Goal: Task Accomplishment & Management: Manage account settings

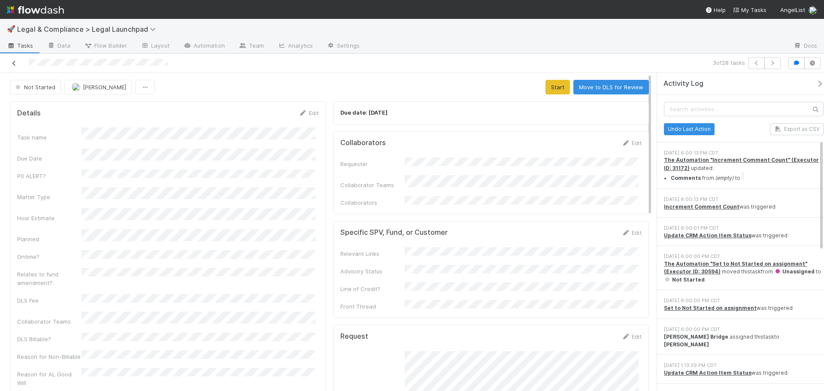
click at [12, 63] on icon at bounding box center [14, 64] width 9 height 6
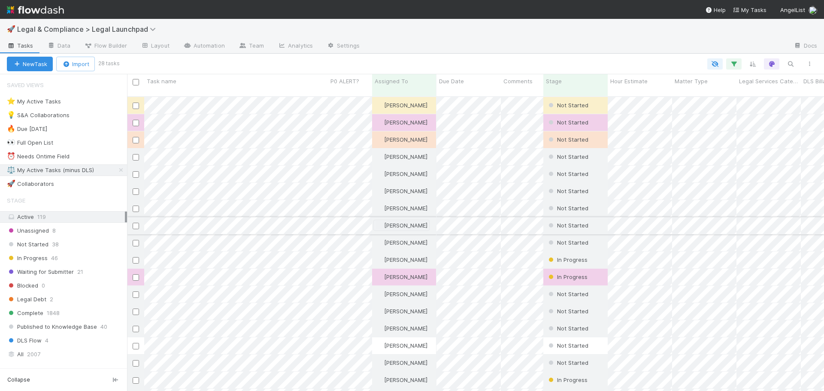
scroll to position [295, 691]
click at [65, 231] on div "Unassigned 8" at bounding box center [67, 230] width 120 height 11
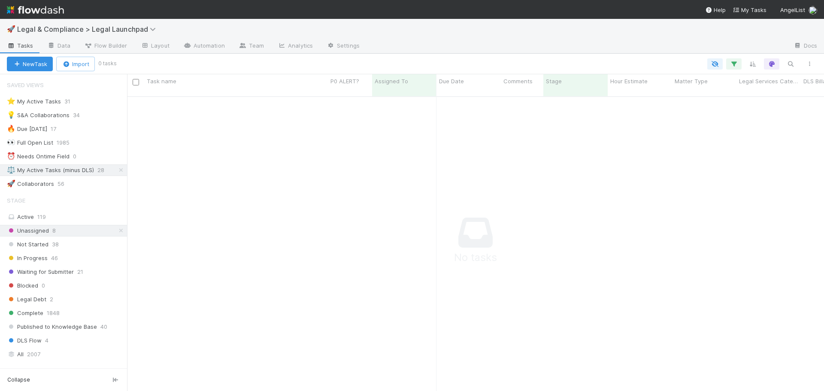
scroll to position [289, 691]
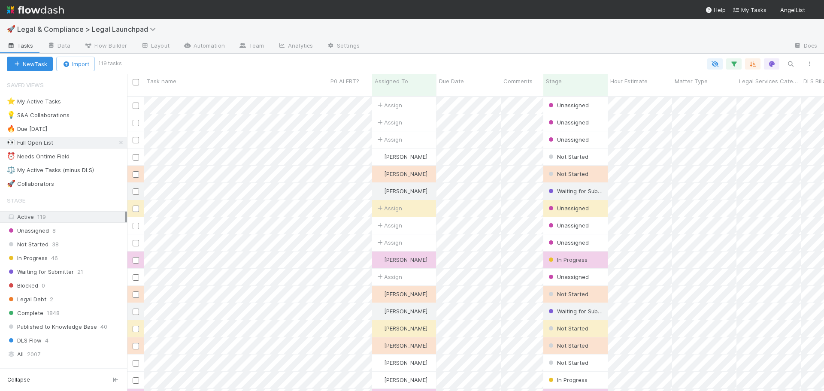
scroll to position [295, 691]
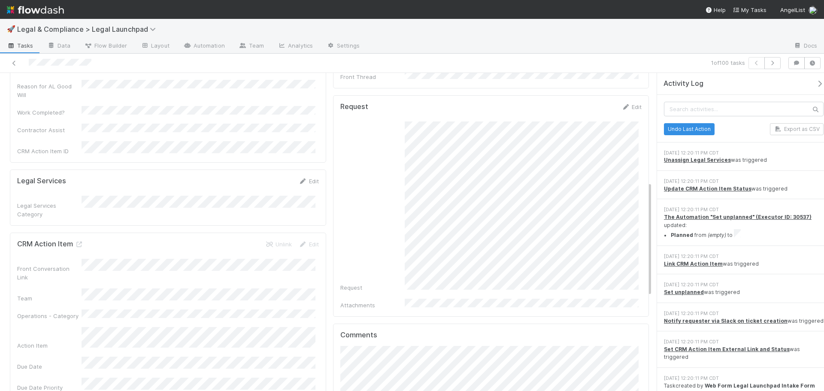
scroll to position [300, 0]
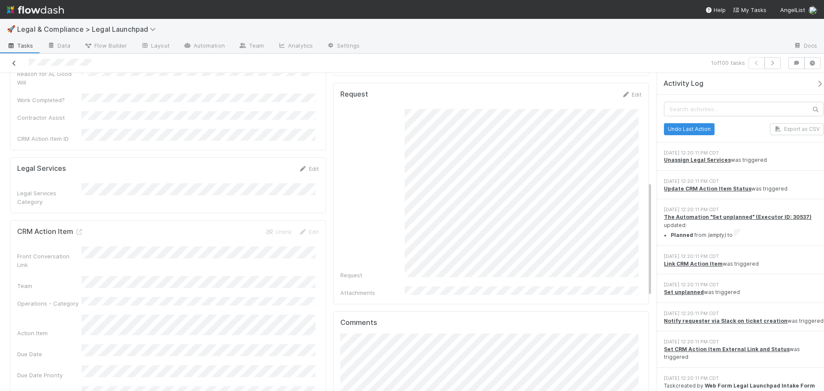
click at [13, 64] on icon at bounding box center [14, 64] width 9 height 6
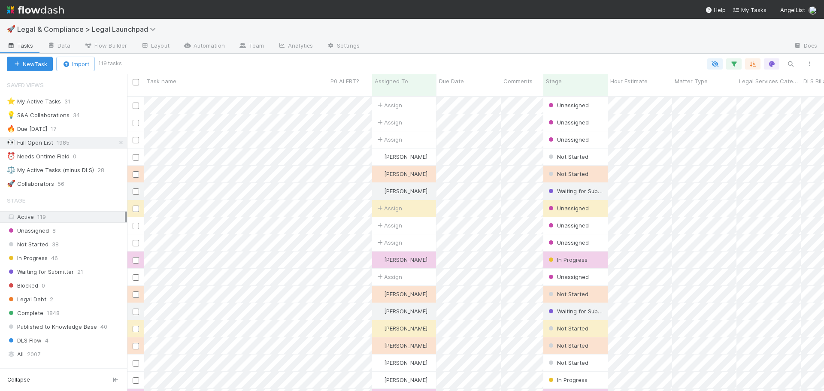
scroll to position [295, 691]
click at [80, 230] on div "Unassigned 8" at bounding box center [67, 230] width 120 height 11
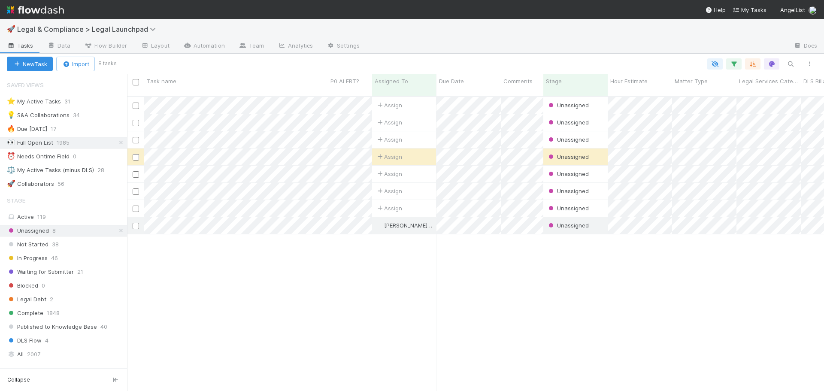
scroll to position [295, 691]
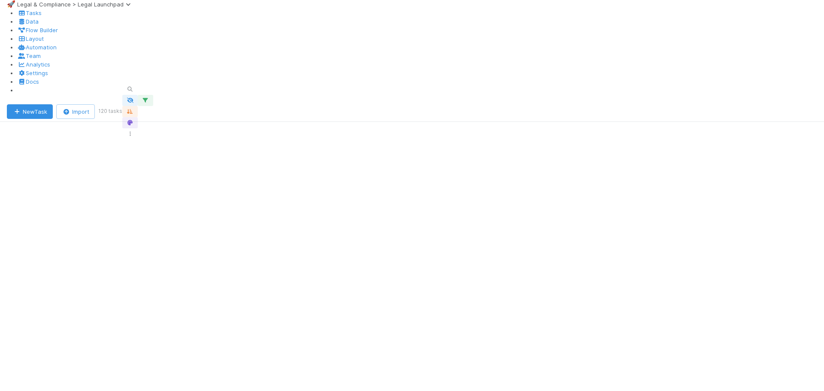
scroll to position [295, 691]
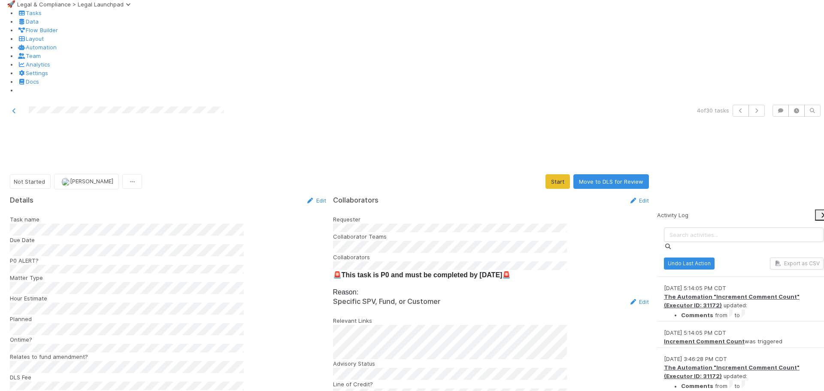
scroll to position [300, 0]
